Goal: Information Seeking & Learning: Find specific page/section

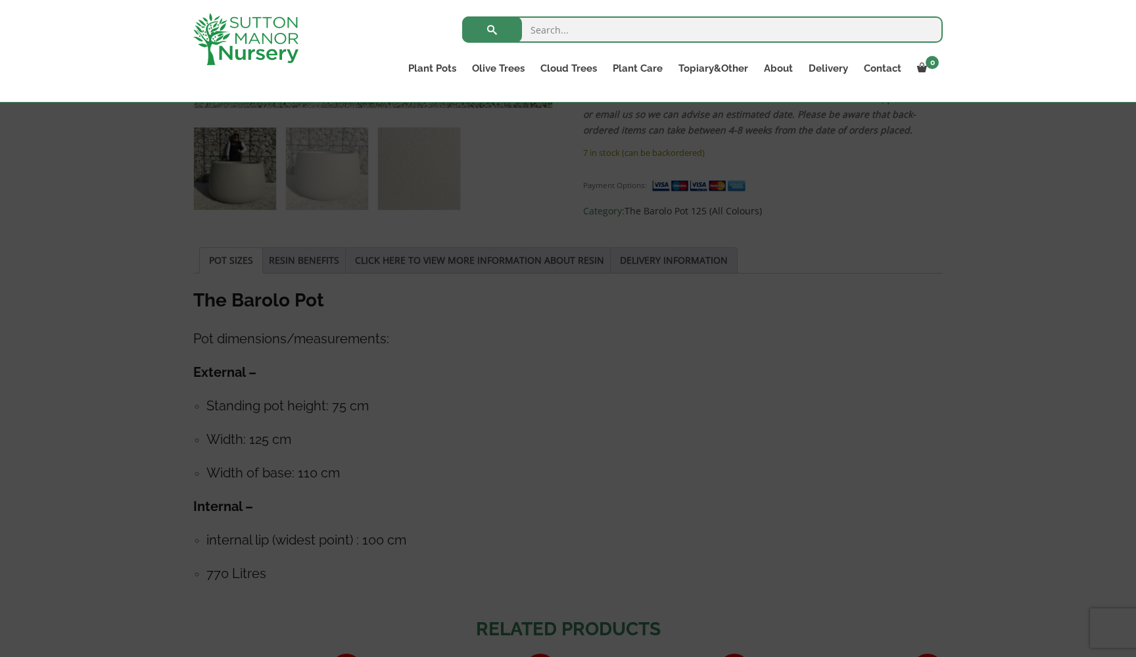
scroll to position [558, 0]
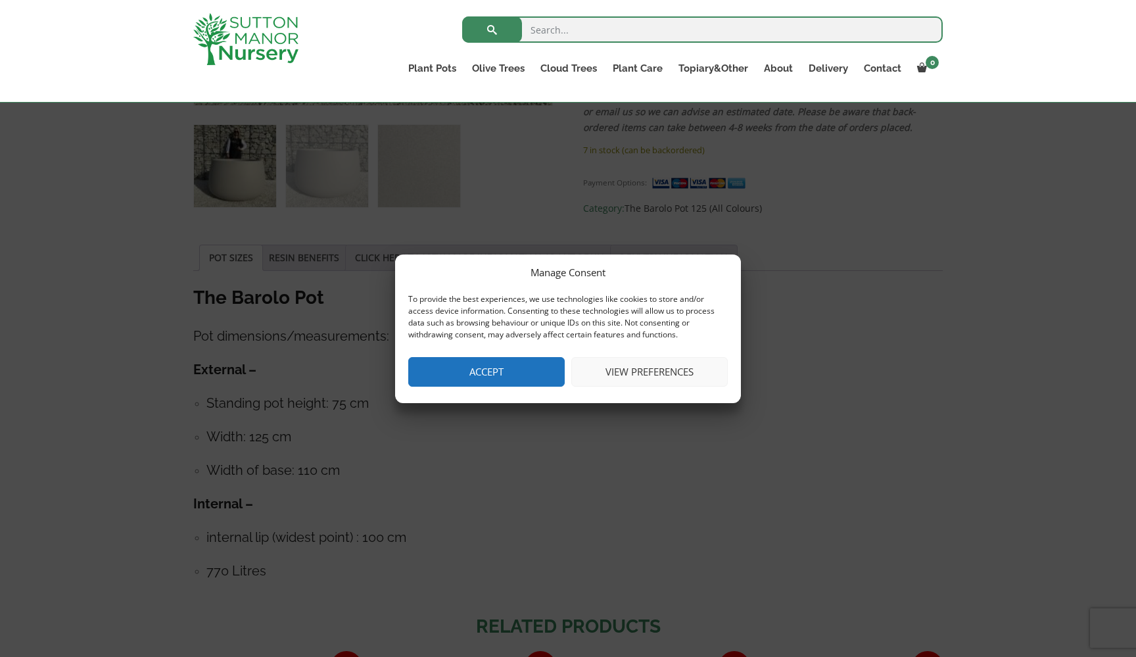
click at [464, 375] on button "Accept" at bounding box center [486, 372] width 157 height 30
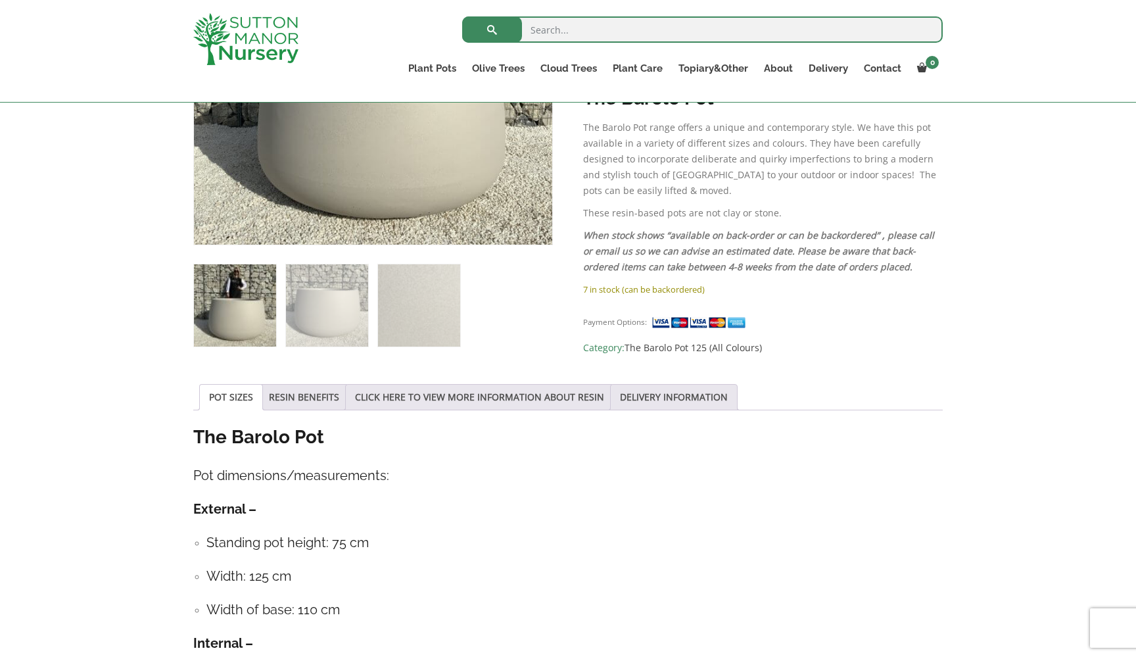
scroll to position [418, 0]
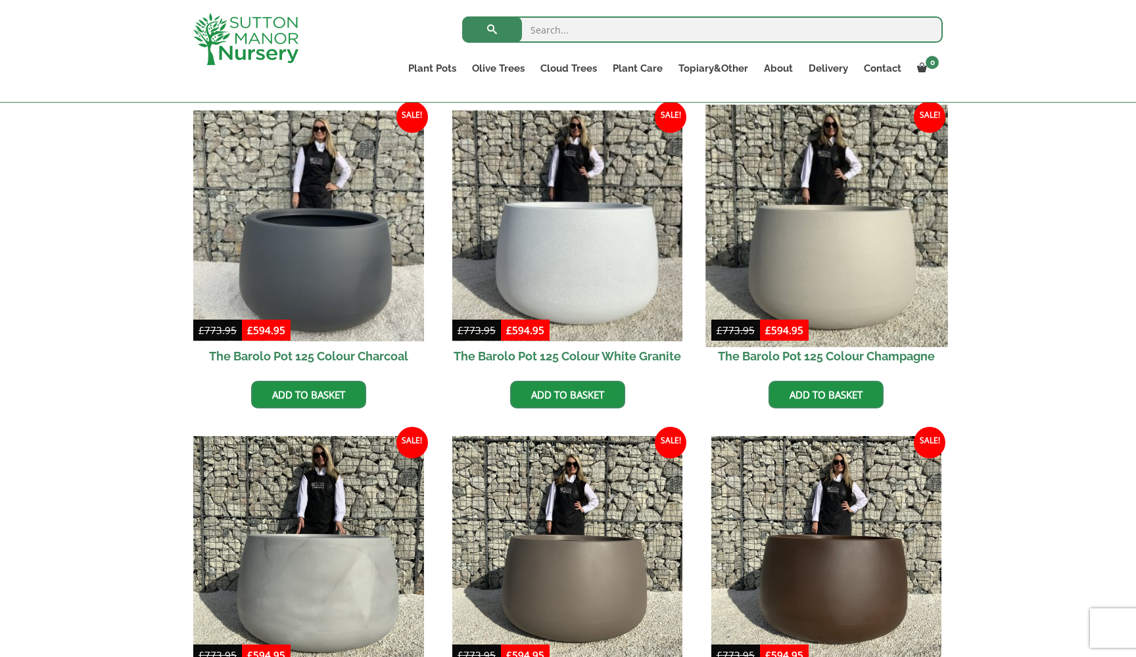
scroll to position [322, 0]
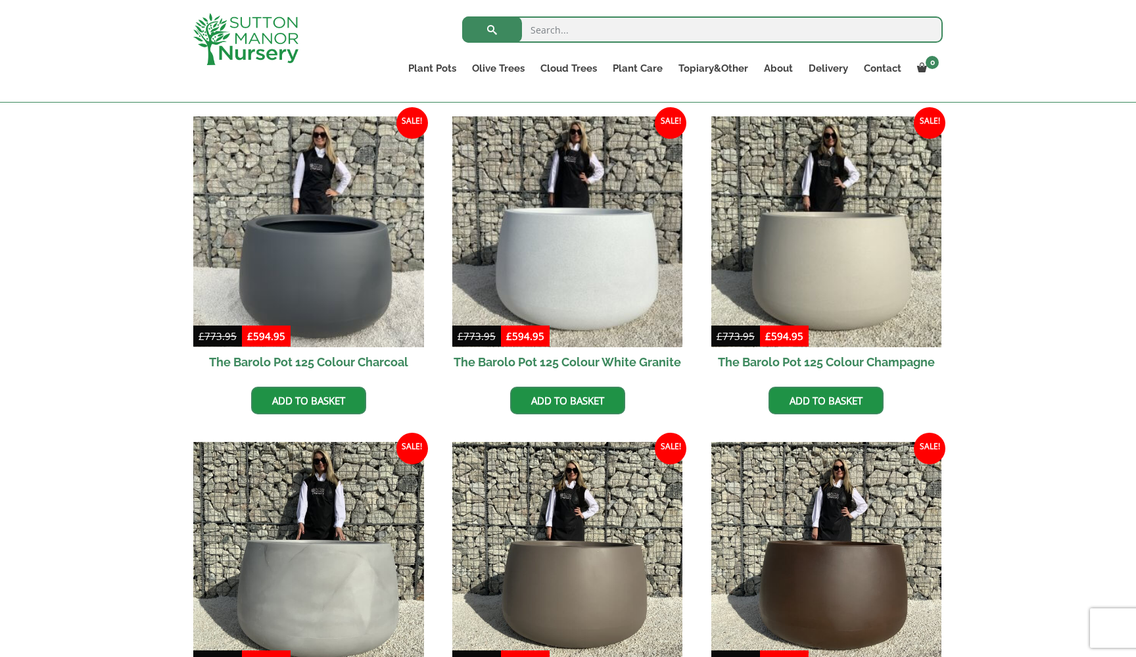
click at [612, 30] on input "search" at bounding box center [702, 29] width 481 height 26
click at [617, 29] on input "capri 110" at bounding box center [702, 29] width 481 height 26
type input "capri 120"
click at [492, 30] on button "submit" at bounding box center [492, 29] width 60 height 26
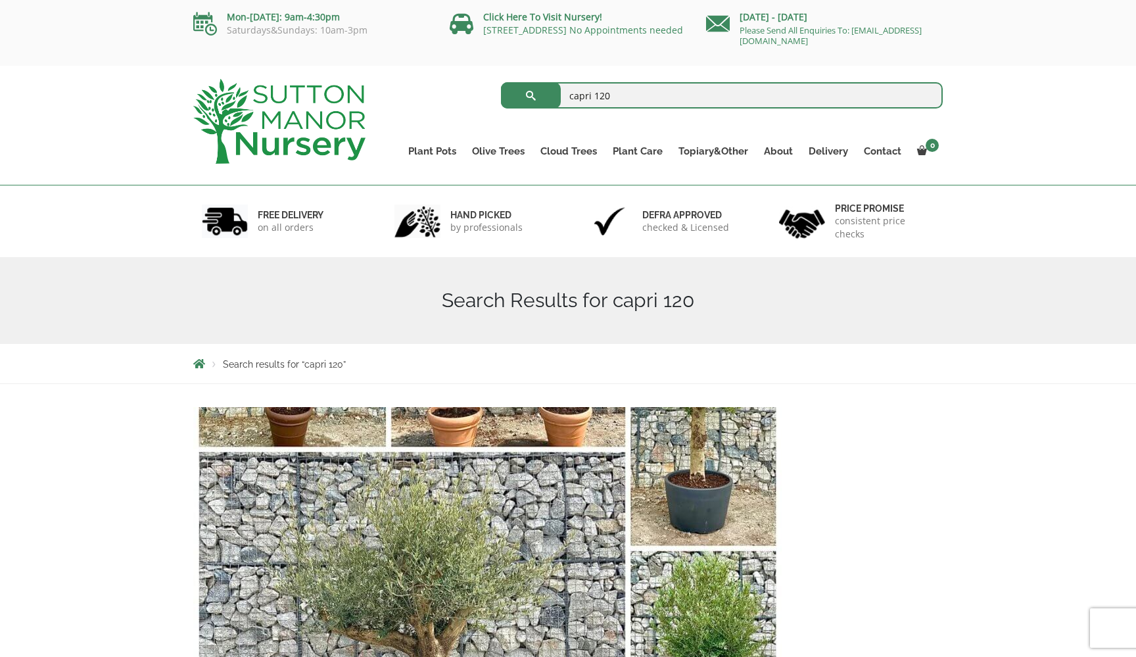
click at [618, 100] on input "capri 120" at bounding box center [722, 95] width 443 height 26
click at [910, 92] on input "capri pot" at bounding box center [722, 95] width 443 height 26
type input "capri pot"
click at [531, 95] on button "submit" at bounding box center [531, 95] width 60 height 26
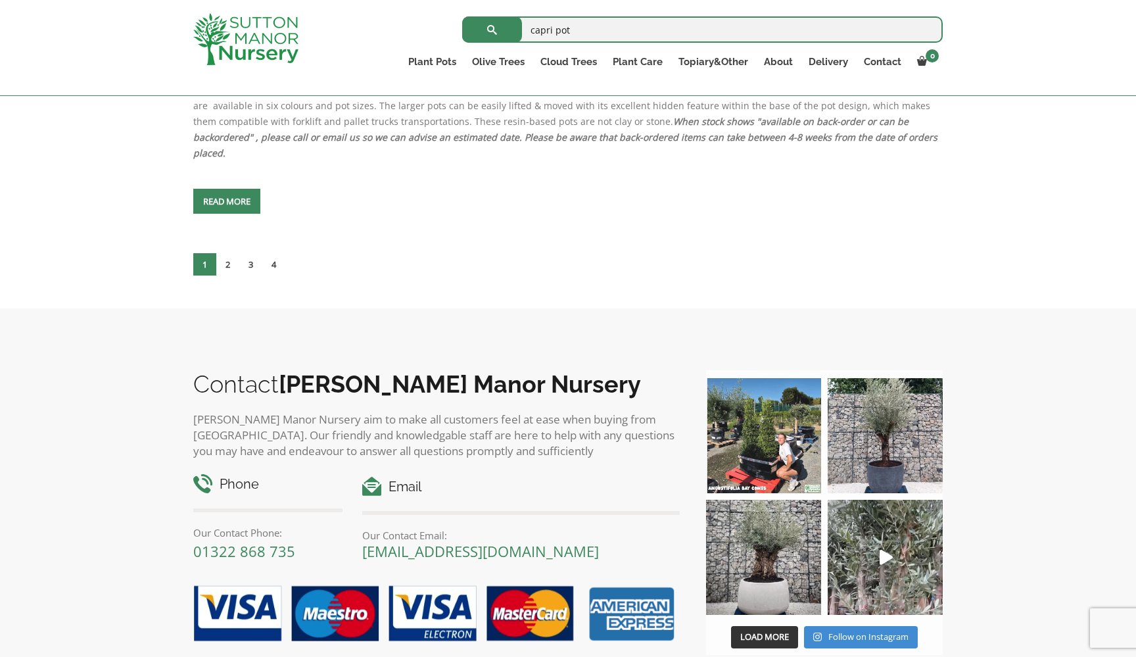
scroll to position [5718, 0]
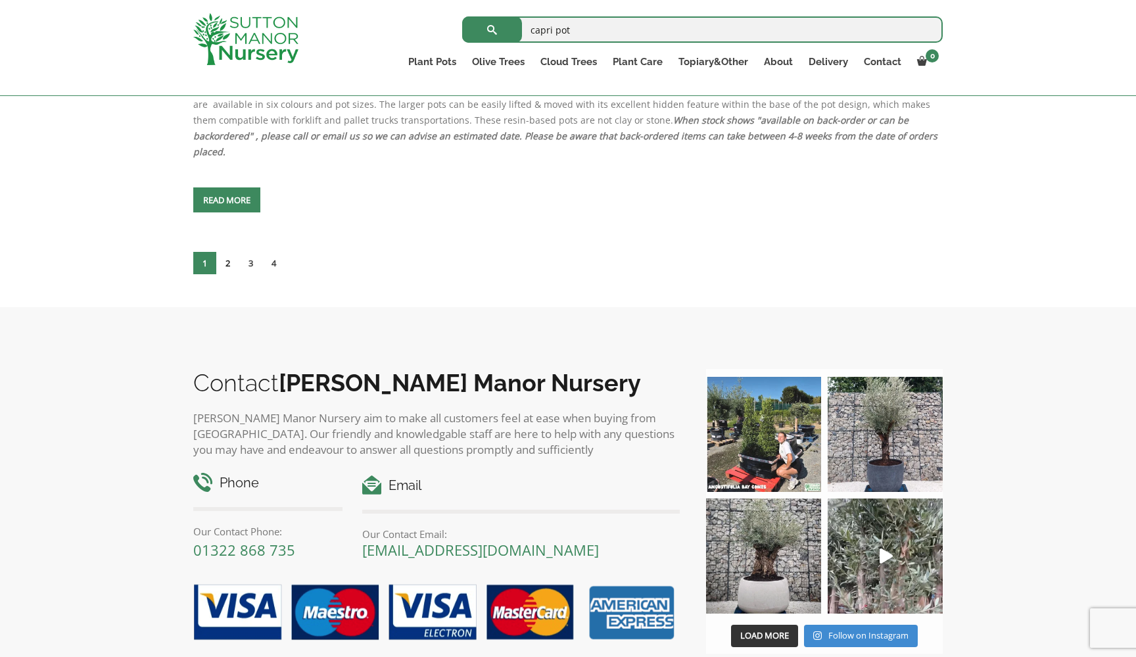
click at [229, 274] on link "2" at bounding box center [227, 263] width 23 height 22
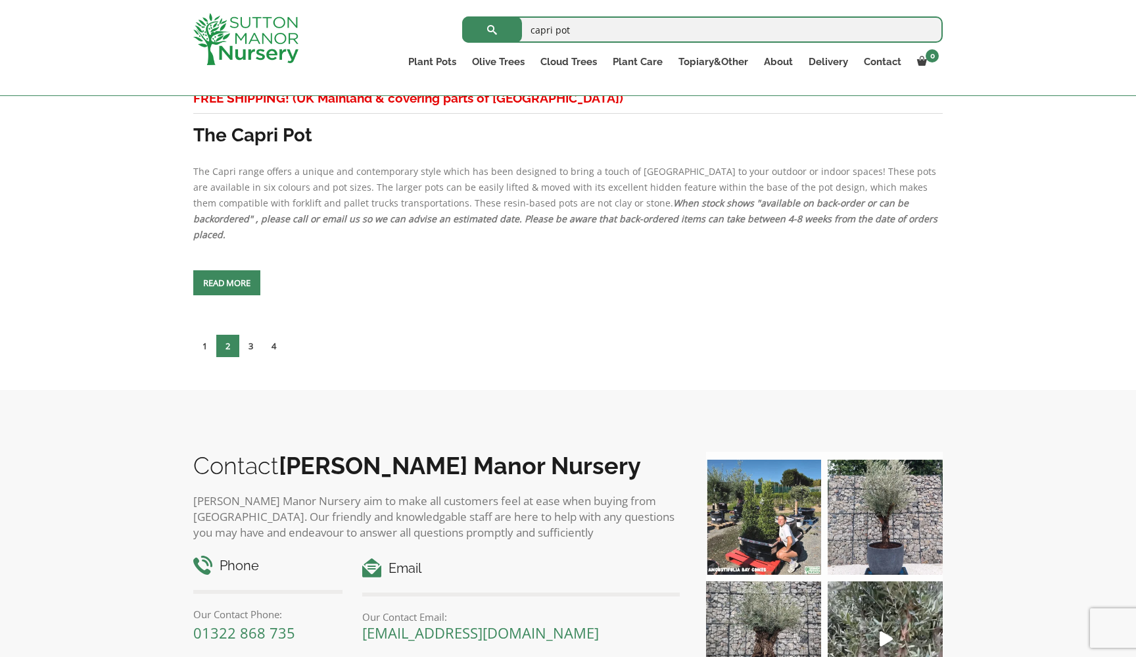
scroll to position [6019, 0]
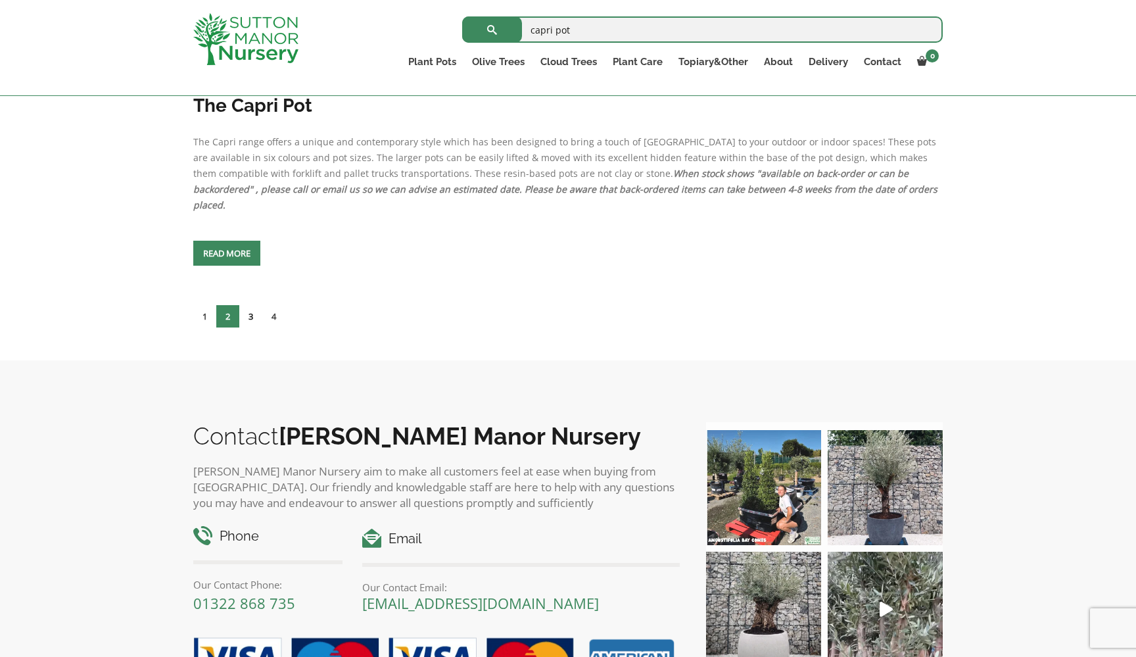
click at [253, 327] on link "3" at bounding box center [250, 316] width 23 height 22
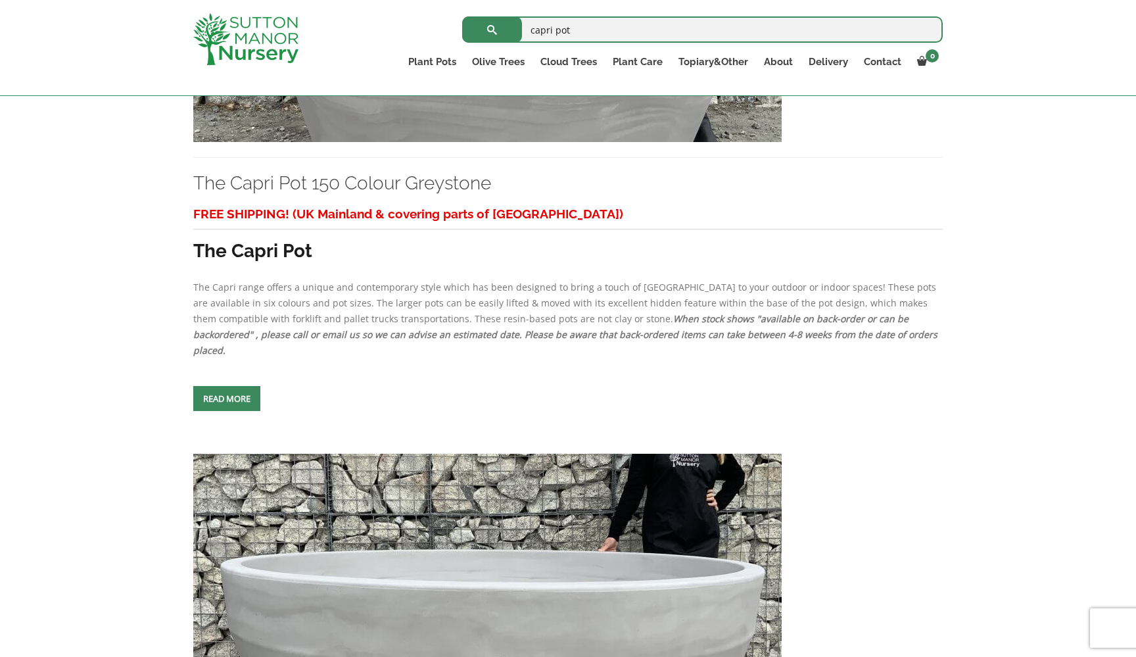
scroll to position [5284, 0]
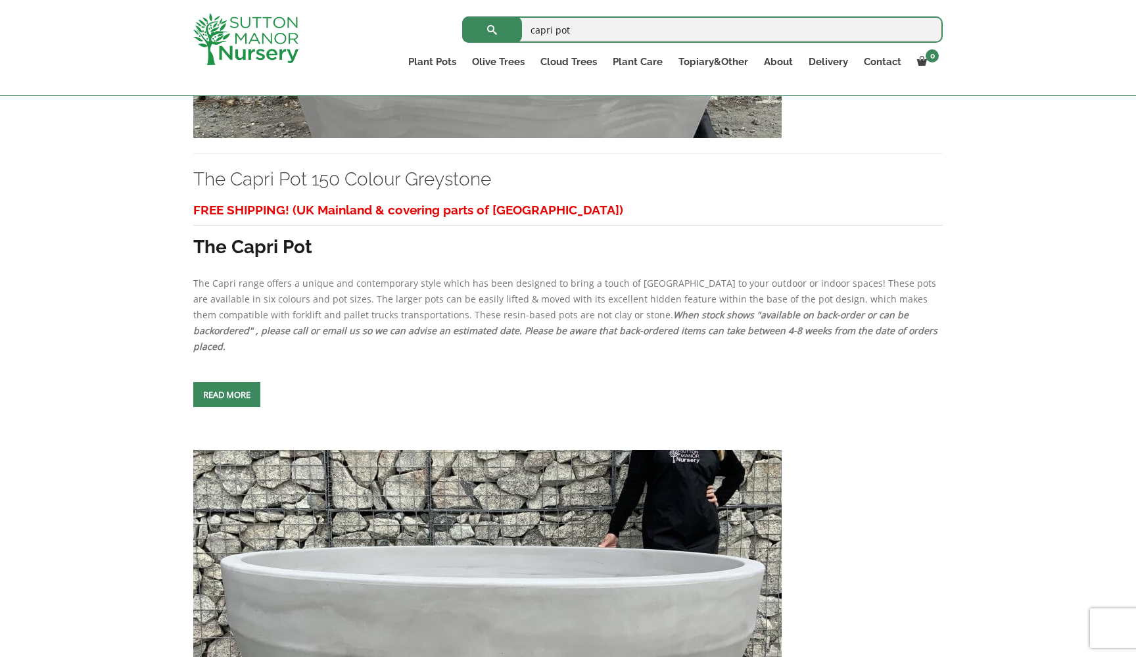
click at [229, 407] on link "Read more" at bounding box center [226, 394] width 67 height 25
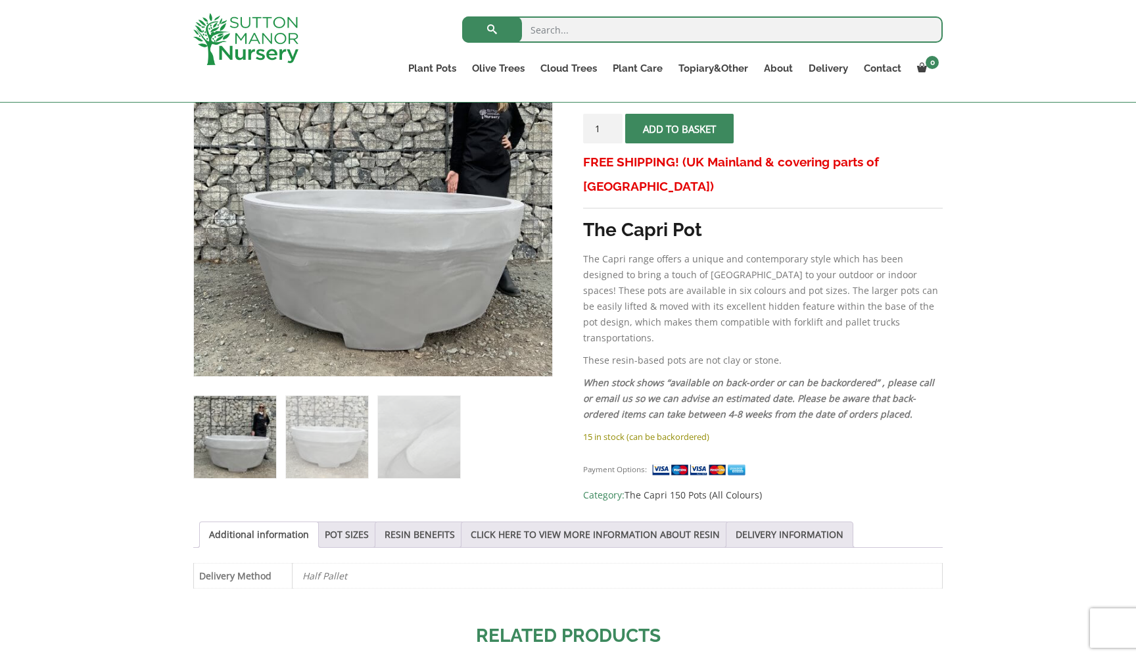
scroll to position [288, 0]
